Goal: Task Accomplishment & Management: Use online tool/utility

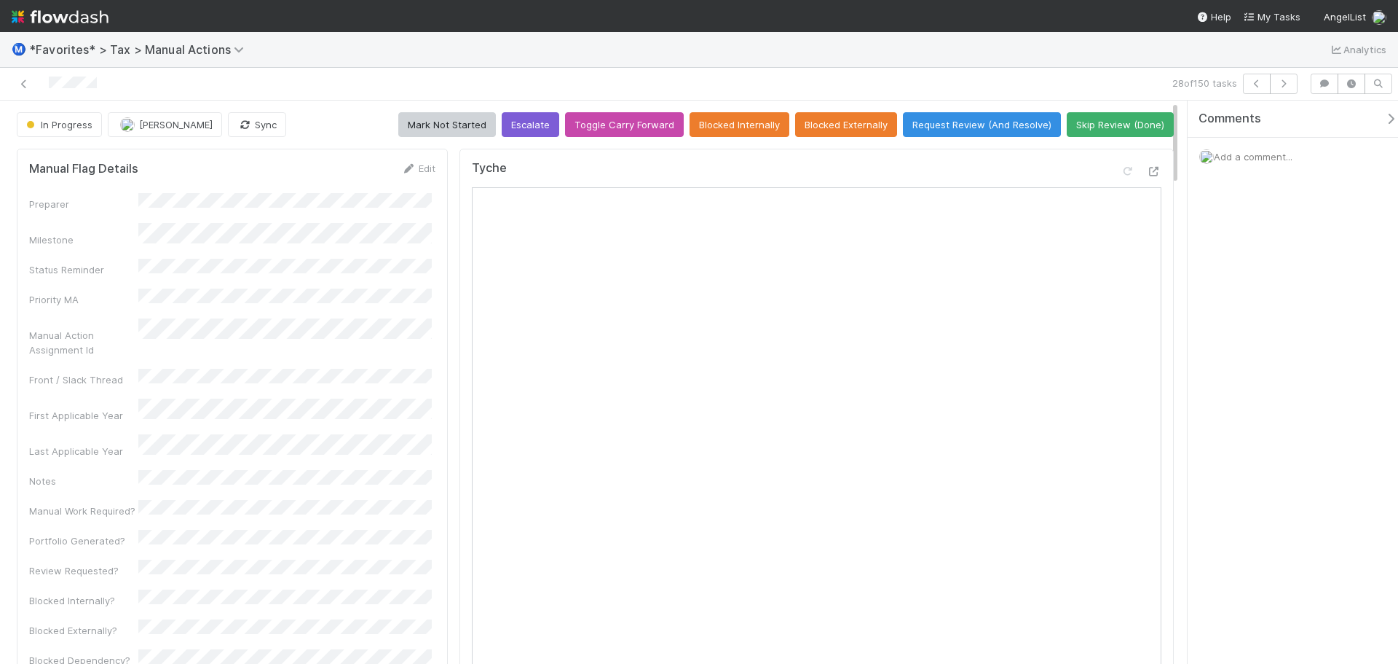
drag, startPoint x: 645, startPoint y: 0, endPoint x: 592, endPoint y: 71, distance: 88.6
click at [584, 70] on div "28 of 150 tasks" at bounding box center [699, 84] width 1398 height 33
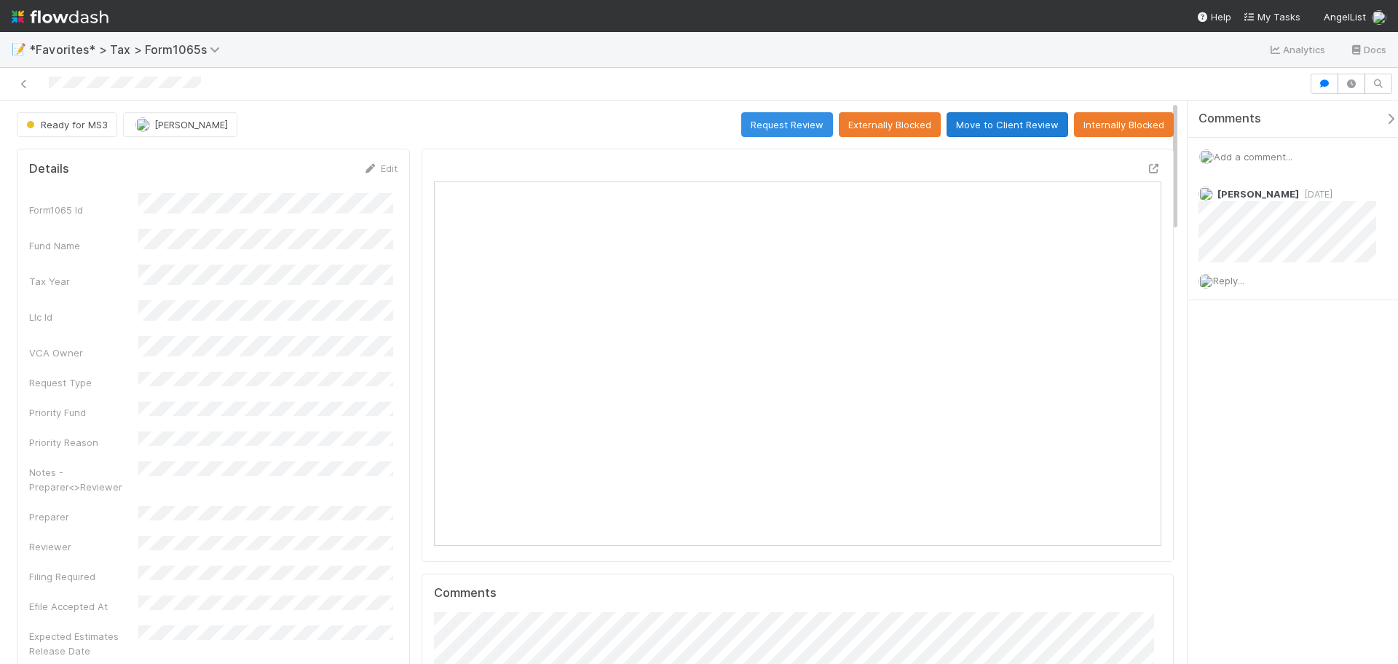
scroll to position [285, 354]
click at [777, 122] on button "Request Review" at bounding box center [787, 124] width 92 height 25
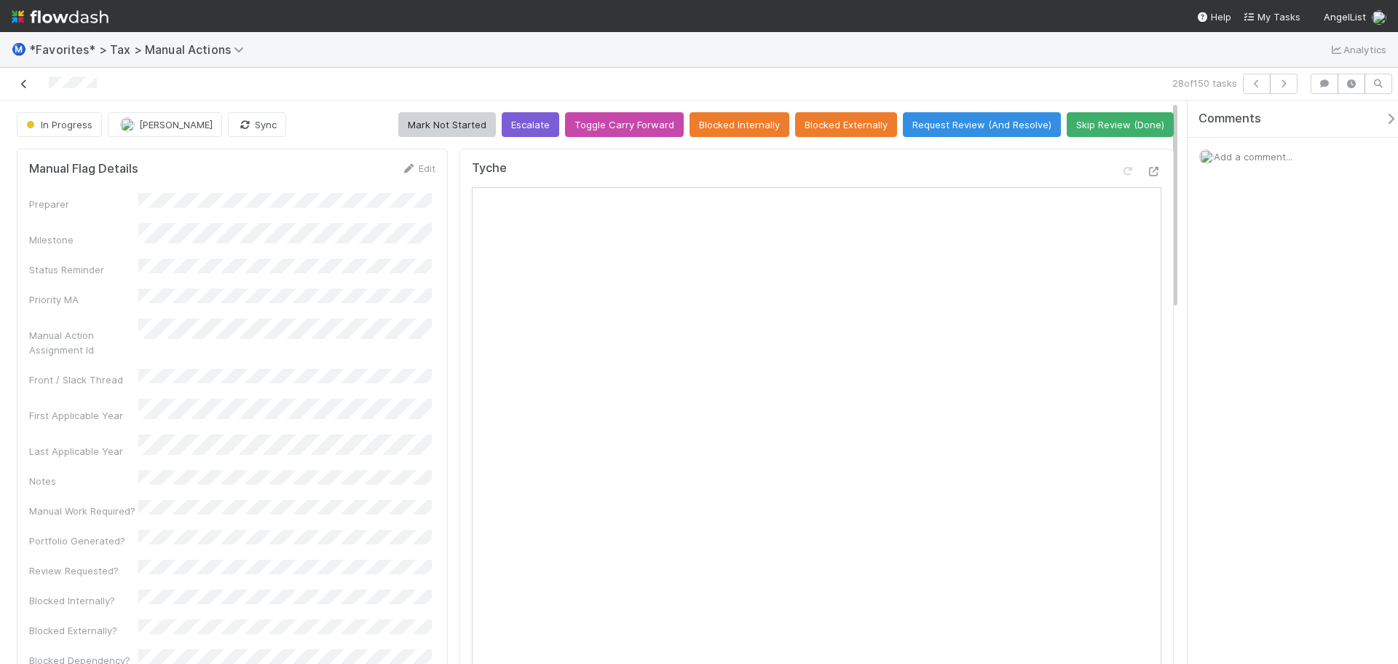
click at [24, 84] on icon at bounding box center [24, 83] width 15 height 9
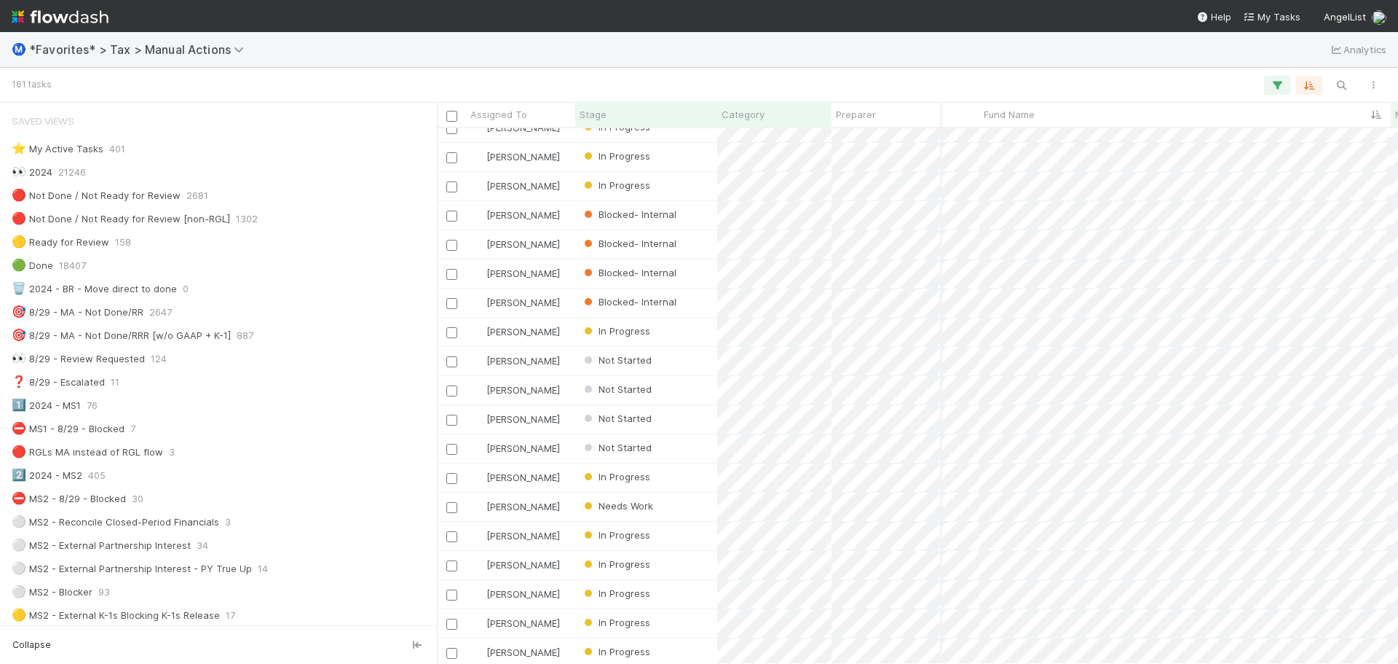
scroll to position [73, 196]
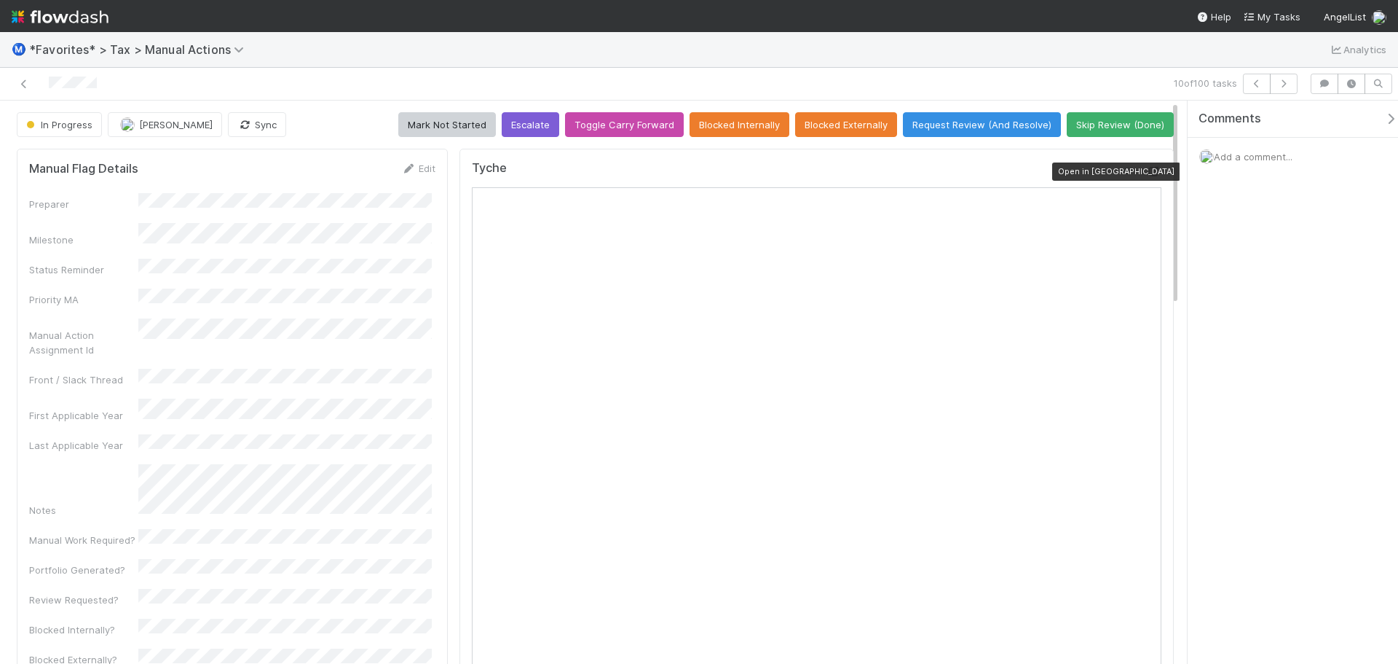
click at [1147, 170] on icon at bounding box center [1154, 171] width 15 height 9
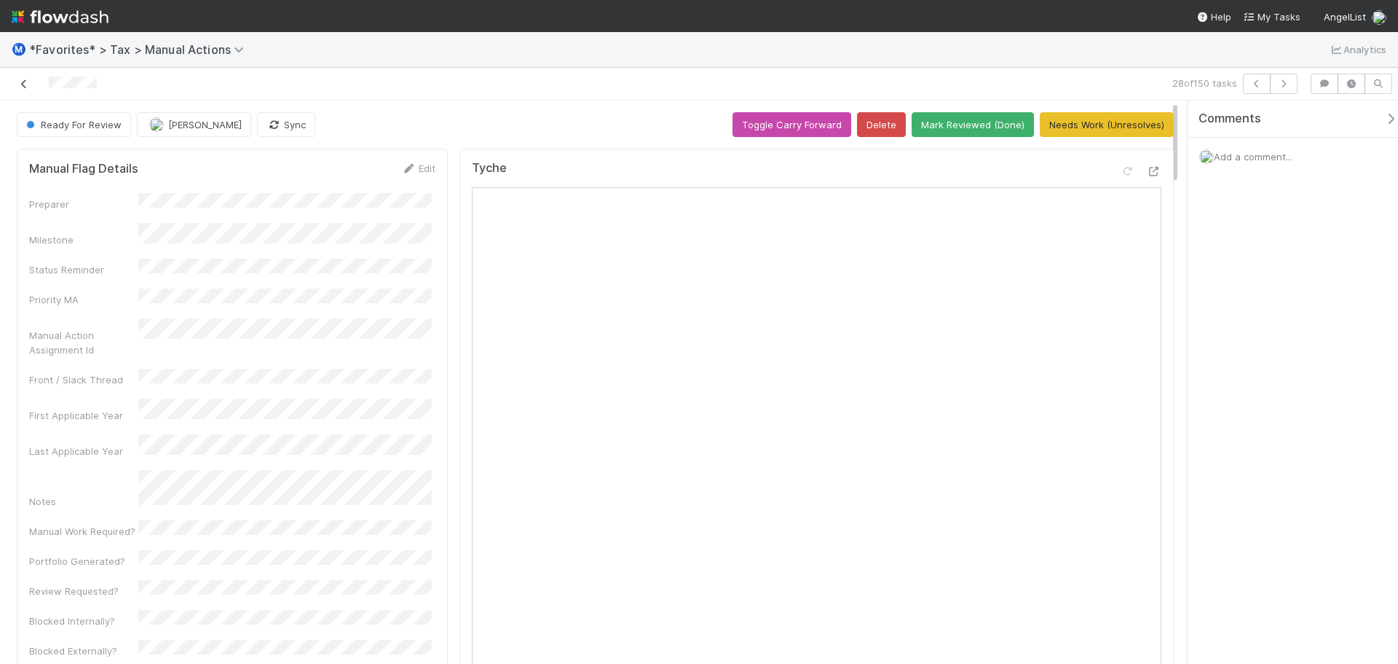
click at [27, 80] on icon at bounding box center [24, 83] width 15 height 9
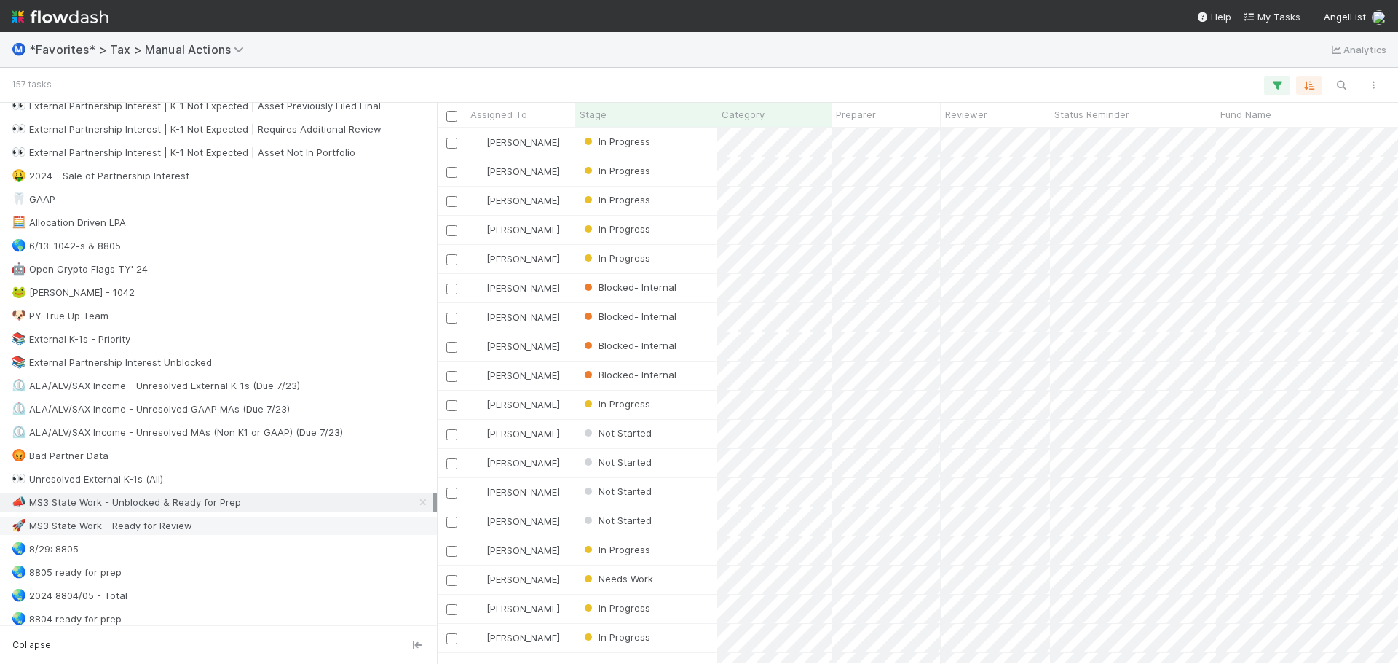
scroll to position [874, 0]
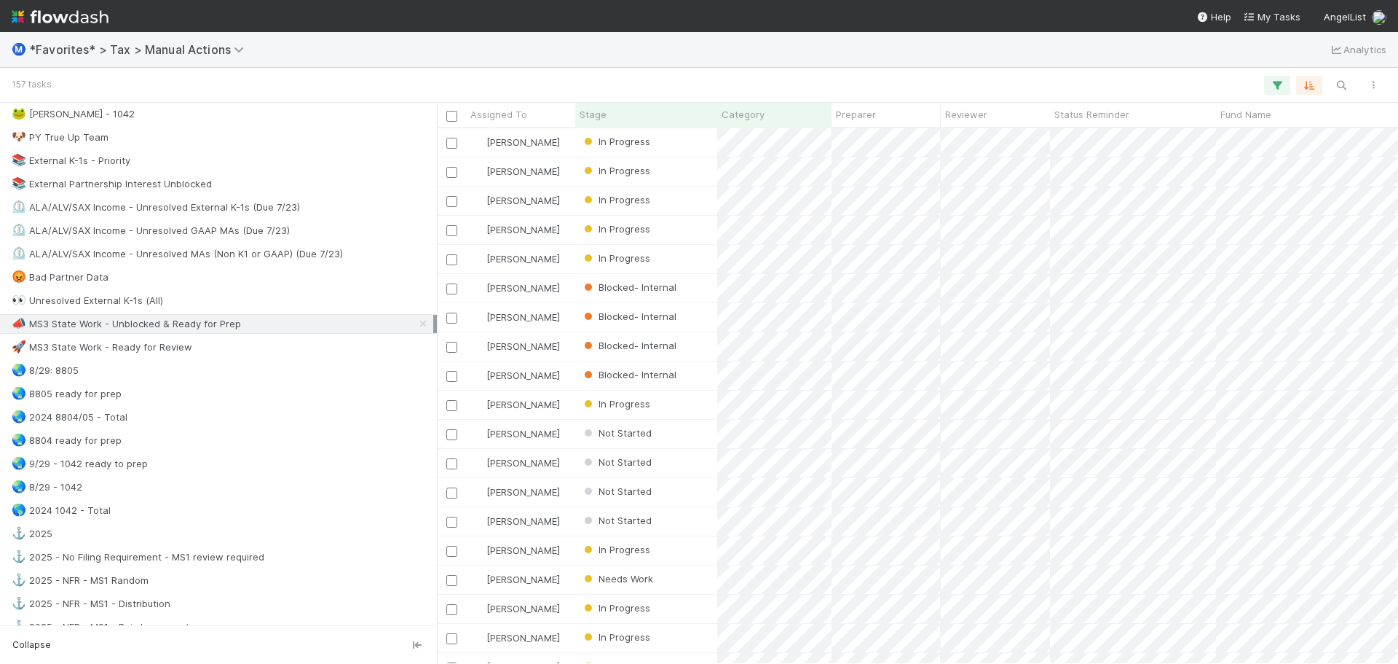
click at [162, 328] on div "📣 MS3 State Work - Unblocked & Ready for Prep" at bounding box center [126, 324] width 229 height 18
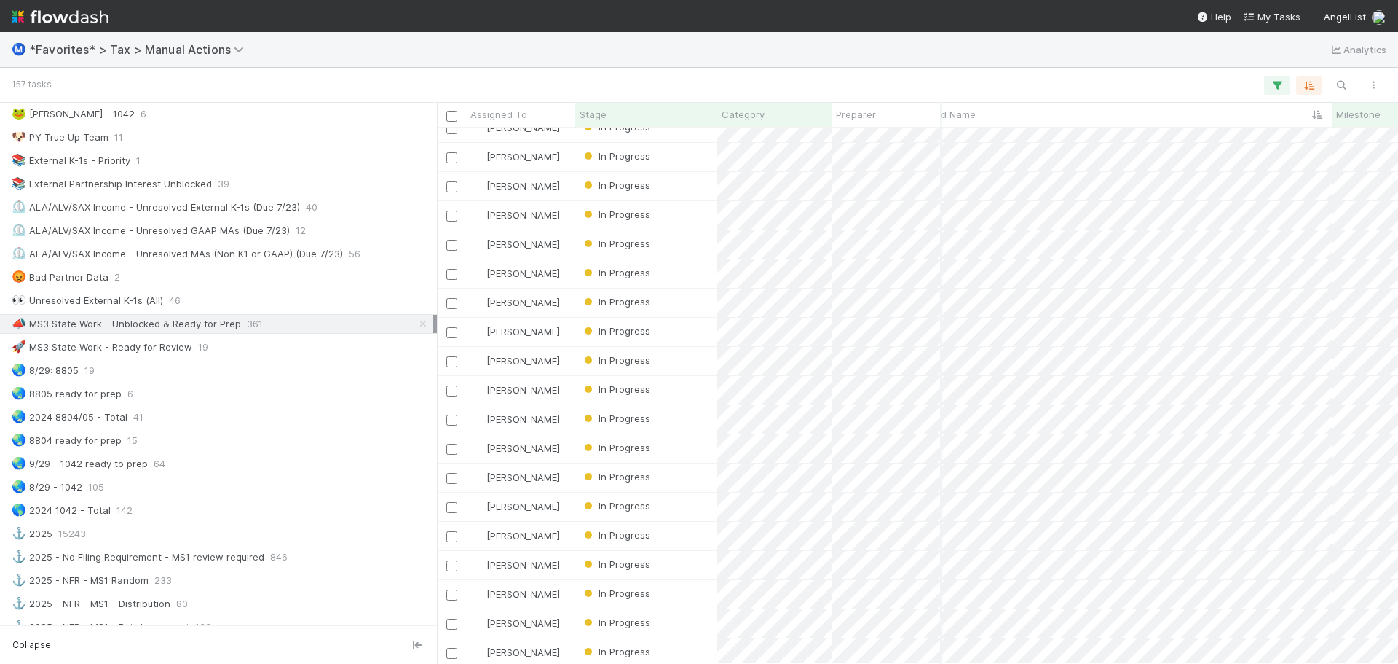
scroll to position [0, 283]
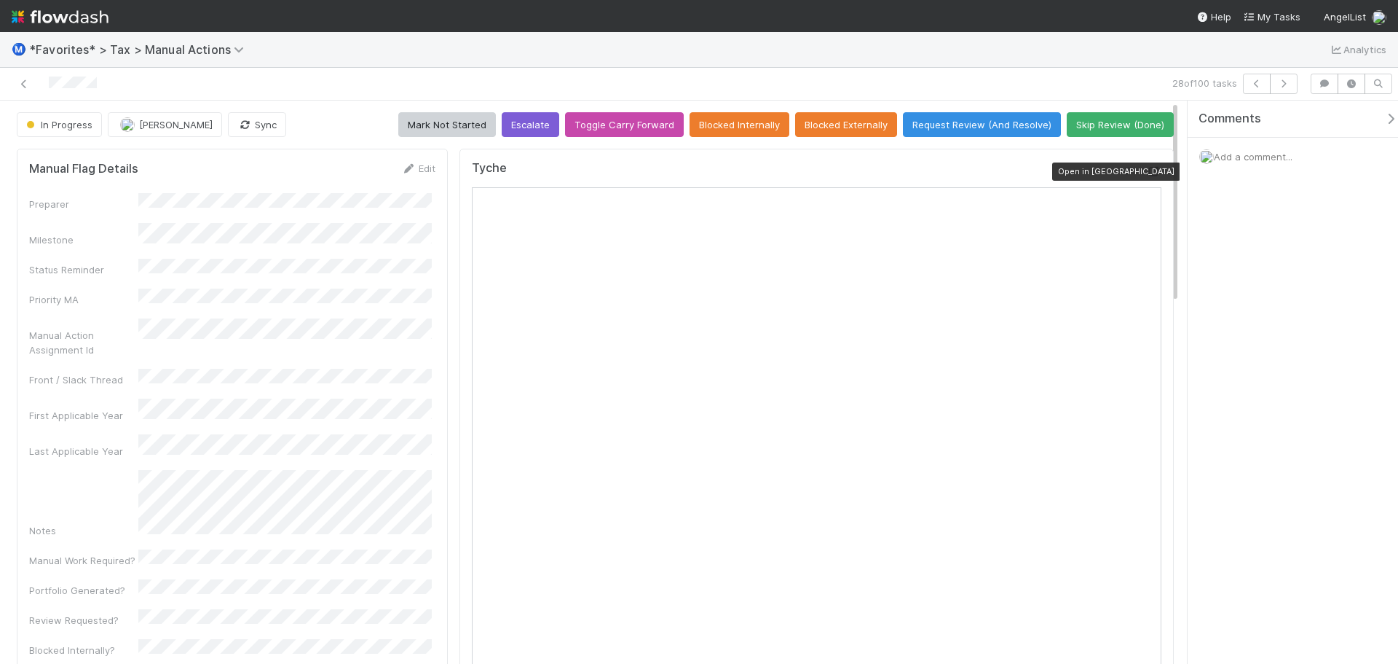
click at [1147, 172] on icon at bounding box center [1154, 171] width 15 height 9
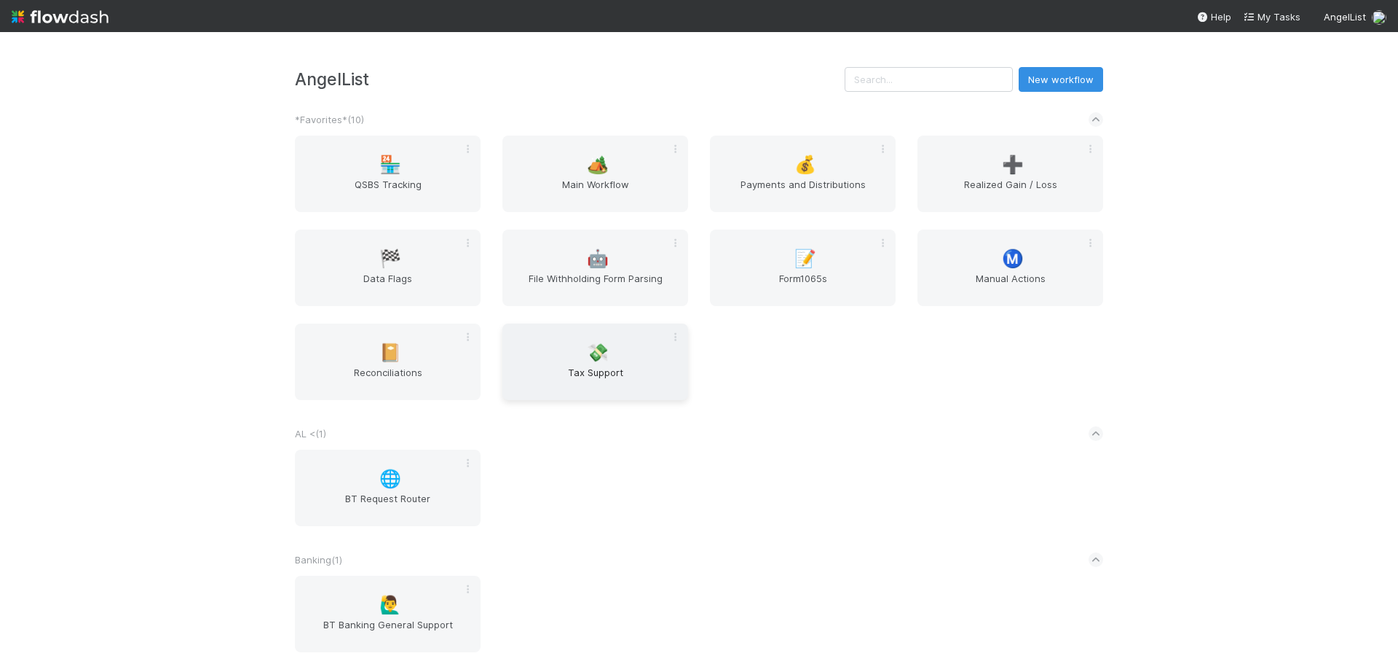
click at [601, 361] on span "💸" at bounding box center [598, 352] width 22 height 19
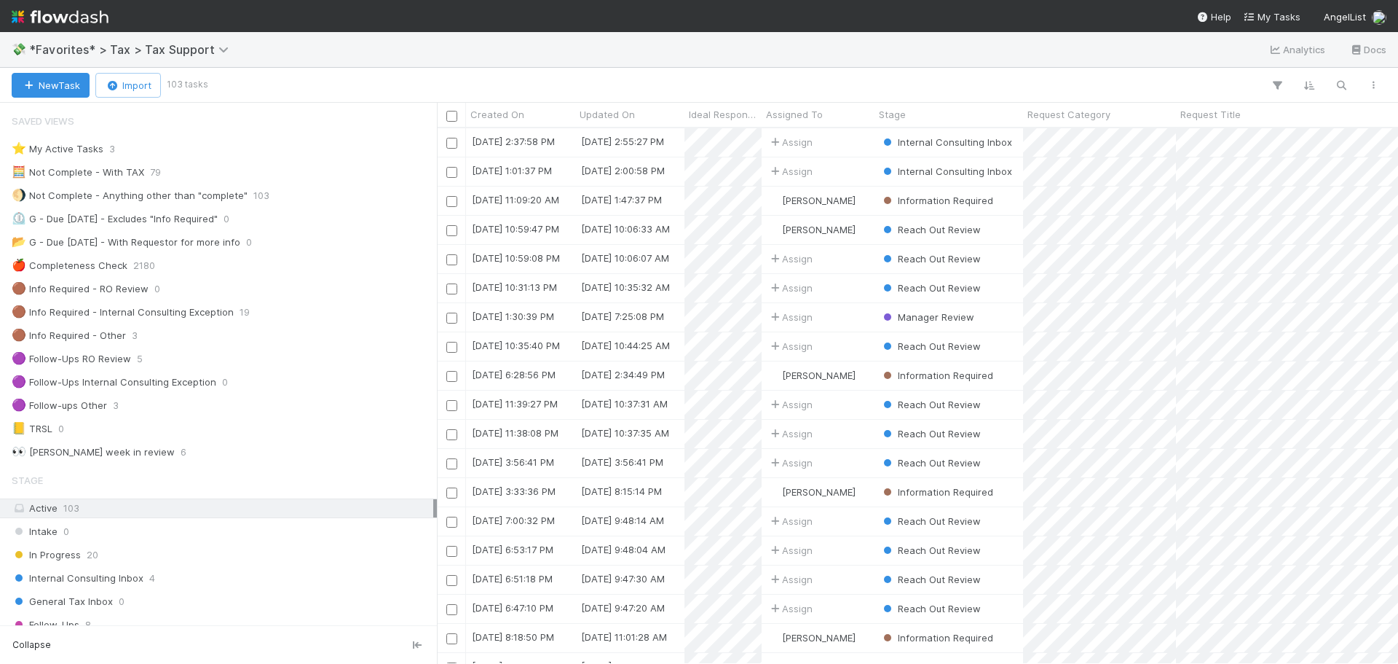
scroll to position [524, 950]
